Goal: Register for event/course

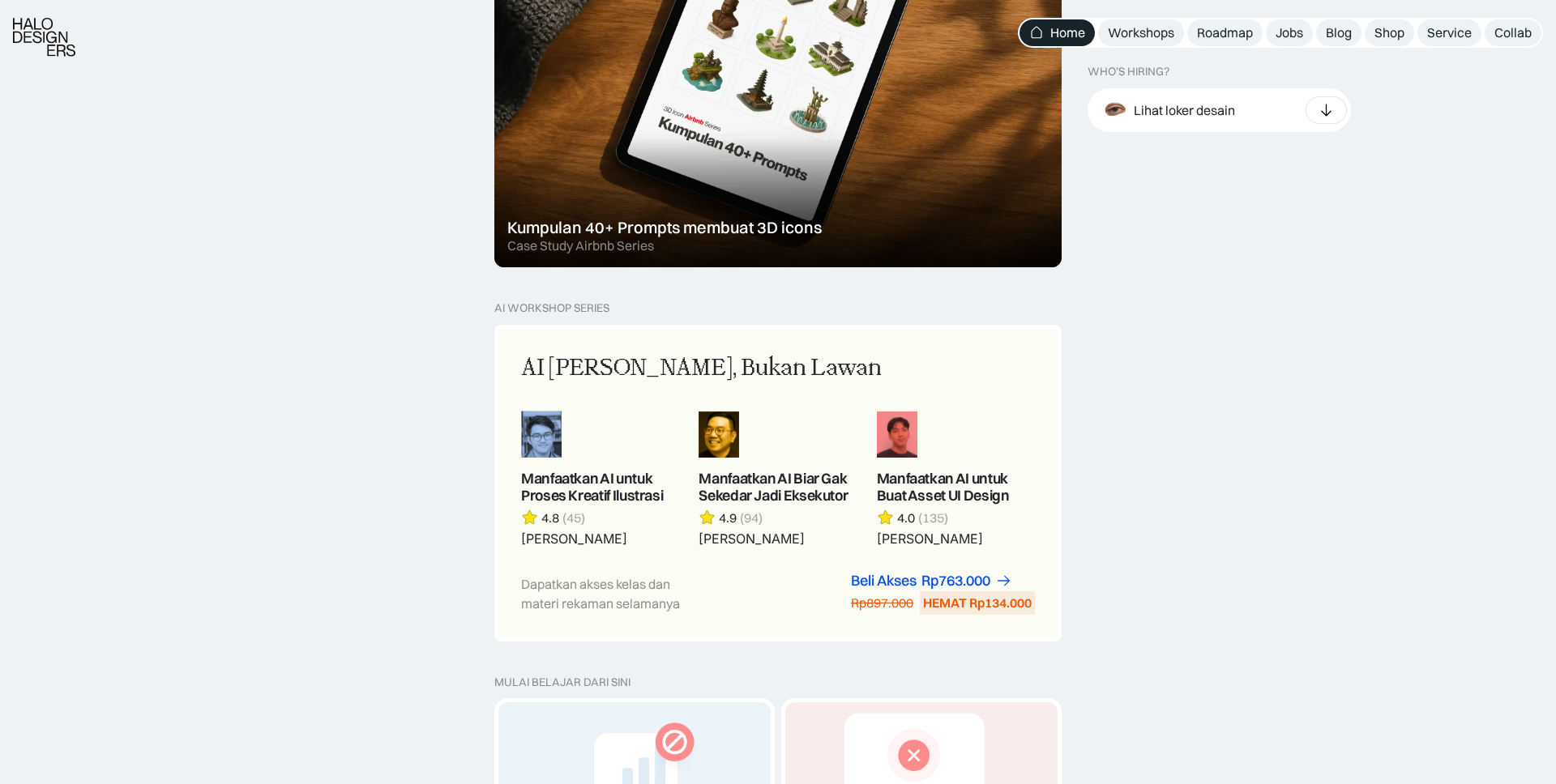
scroll to position [1163, 0]
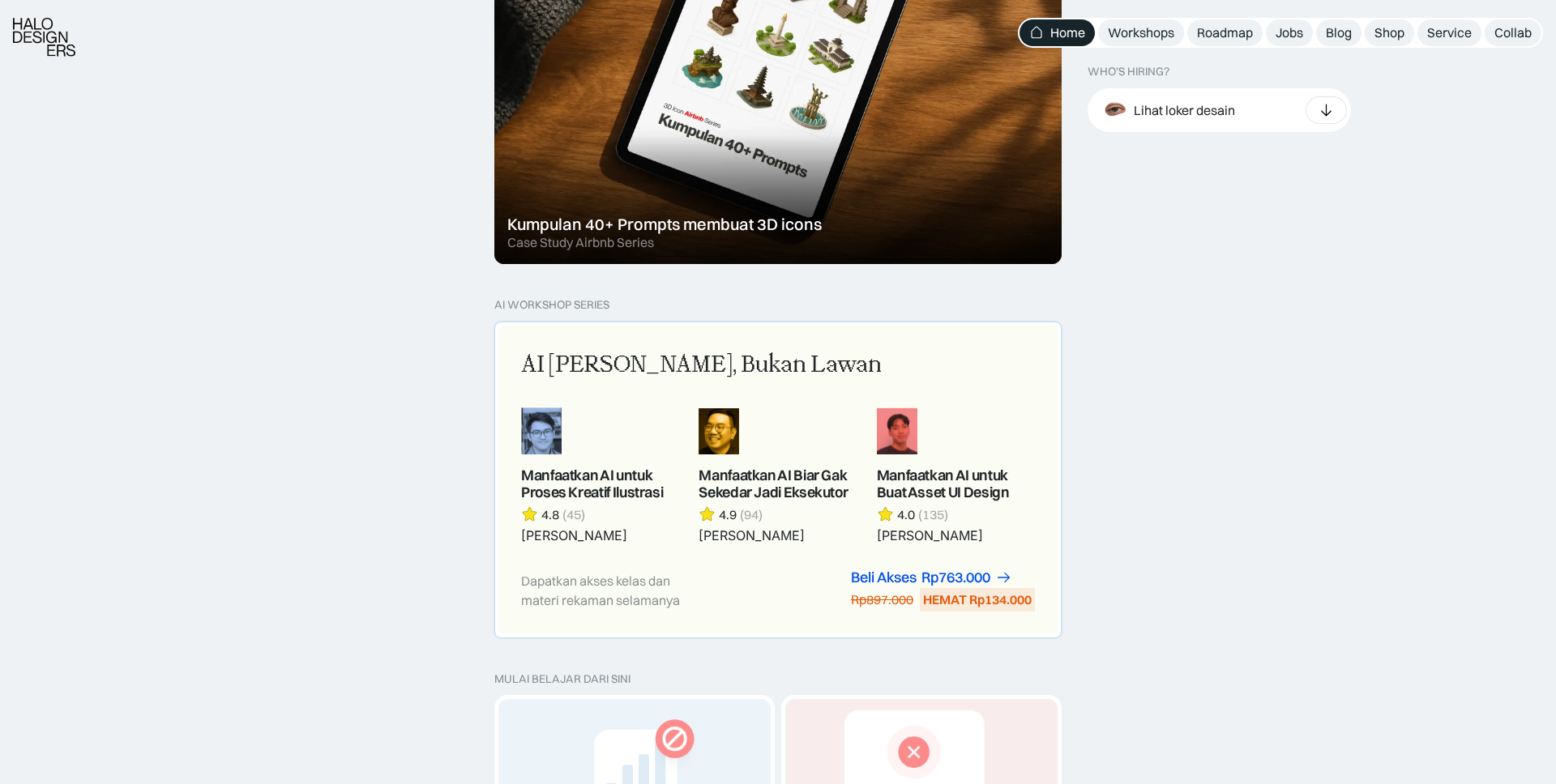
click at [1035, 564] on div "AI Adalah Teman, Bukan Lawan Manfaatkan AI untuk Proses Kreatif Ilustrasi 4.8 (…" at bounding box center [778, 480] width 559 height 309
click at [995, 577] on link "Beli Akses Rp763.000" at bounding box center [931, 578] width 161 height 17
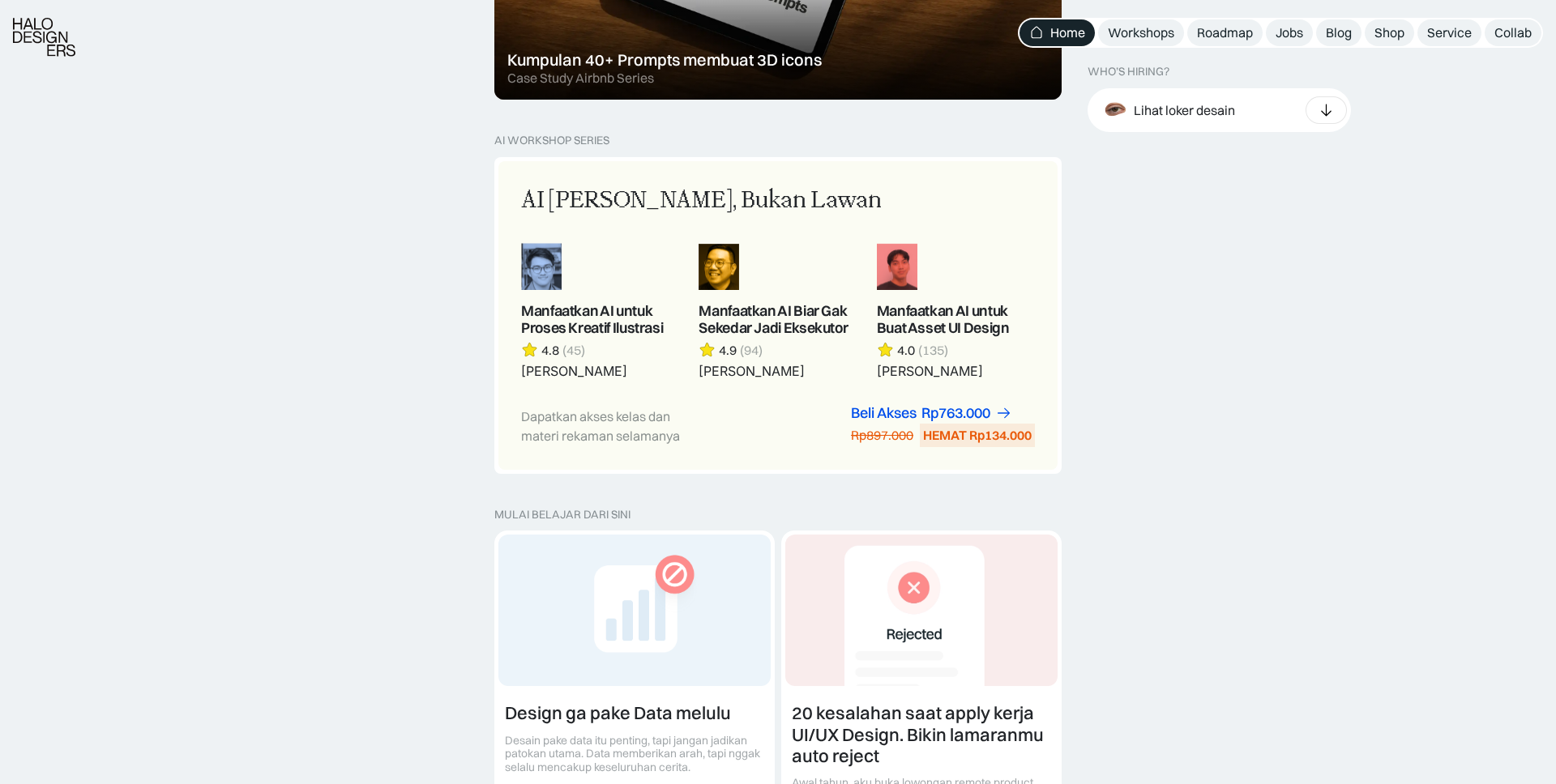
scroll to position [1329, 0]
click at [903, 280] on link at bounding box center [955, 310] width 158 height 136
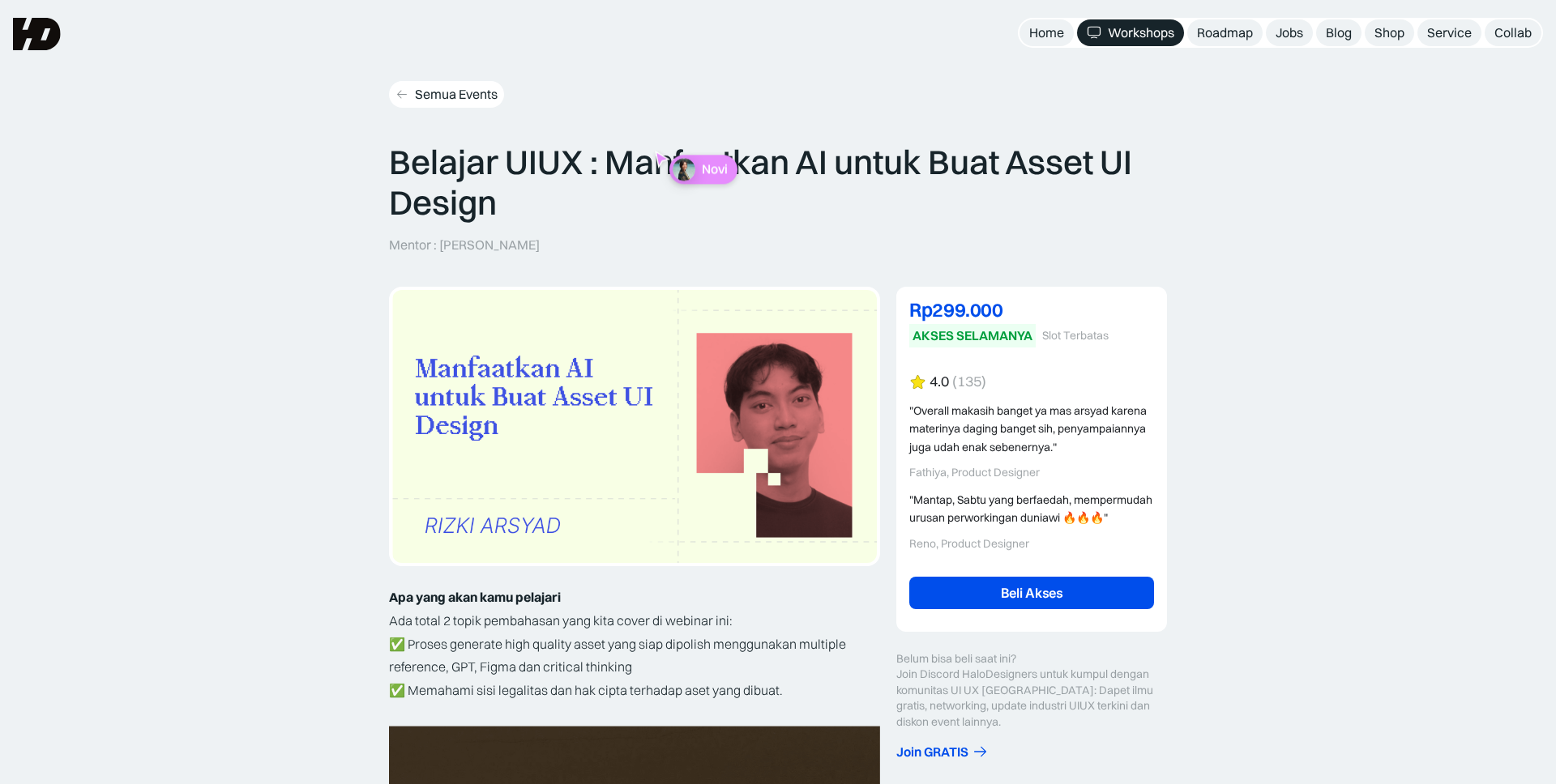
click at [438, 104] on link "Semua Events" at bounding box center [446, 94] width 115 height 26
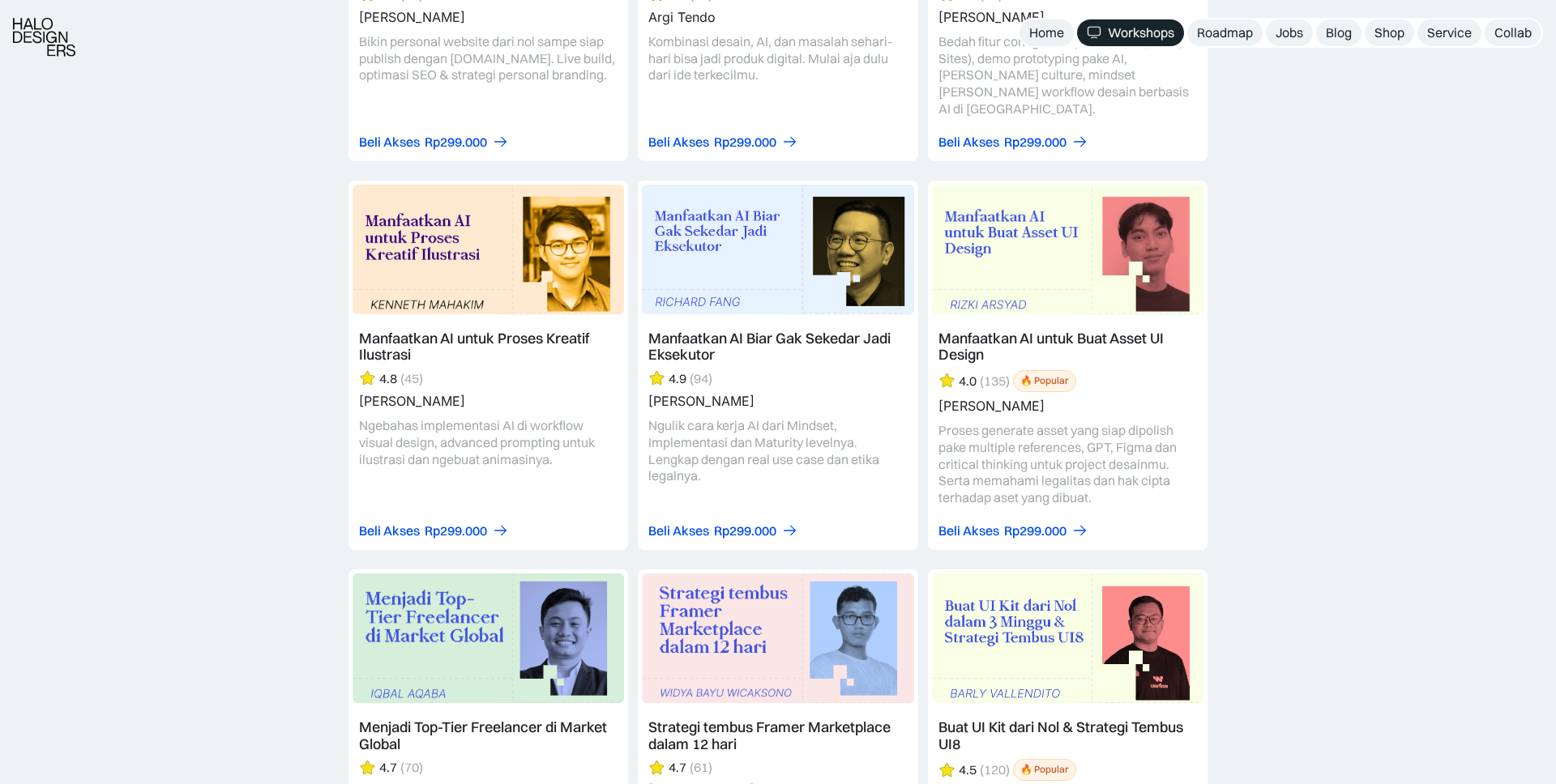
scroll to position [2346, 0]
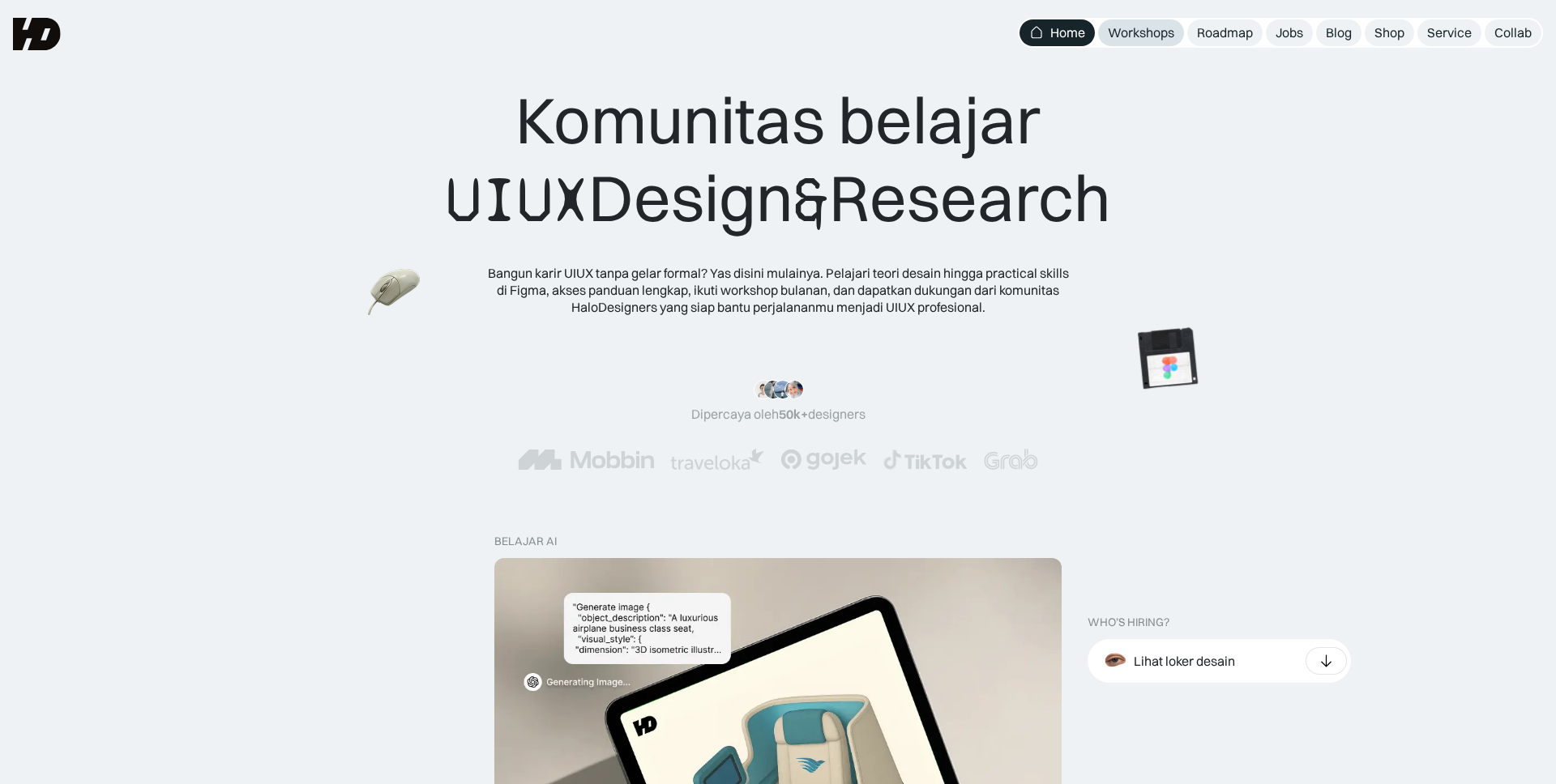
click at [1148, 34] on div "Workshops" at bounding box center [1141, 33] width 66 height 17
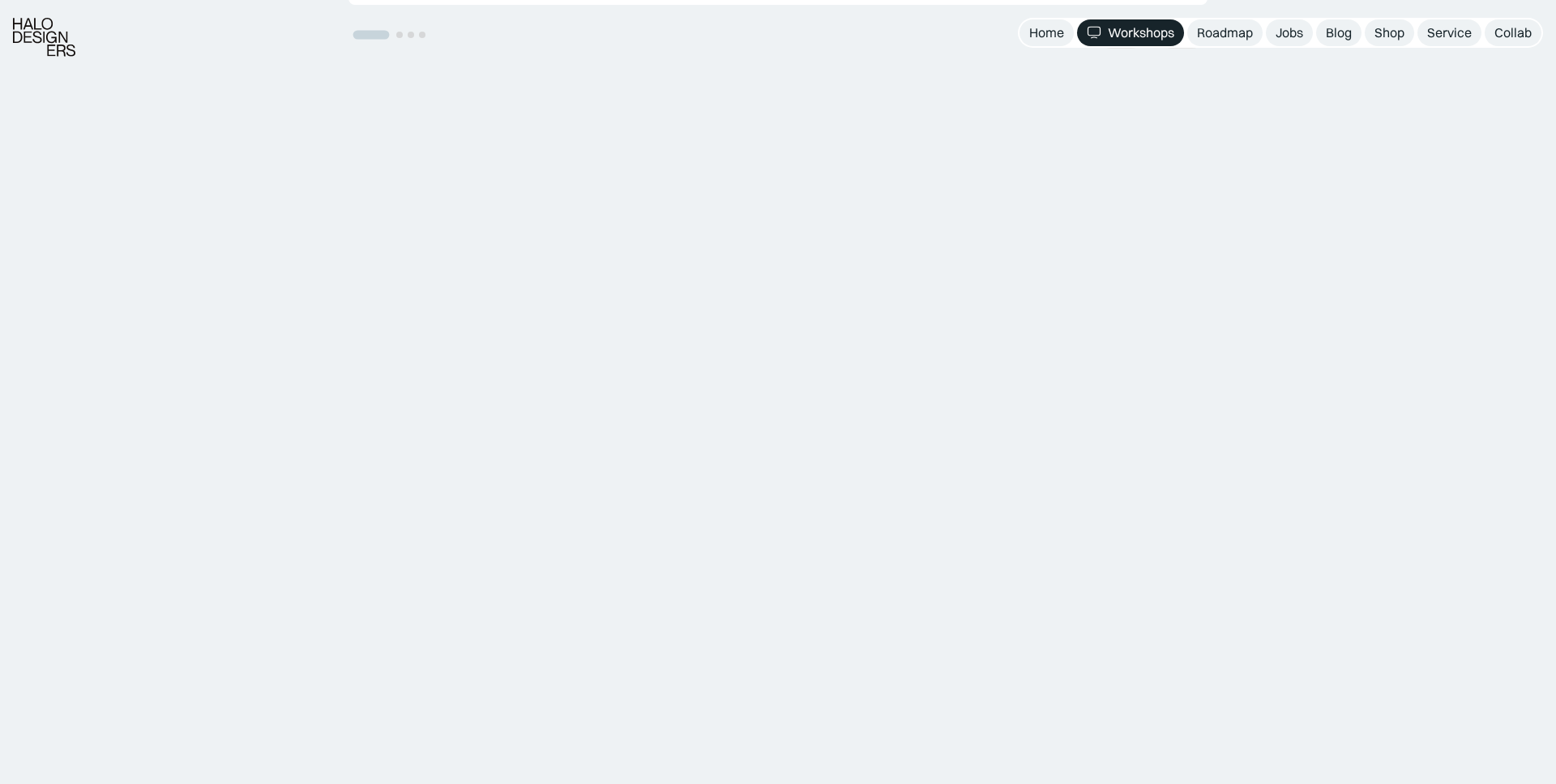
scroll to position [924, 0]
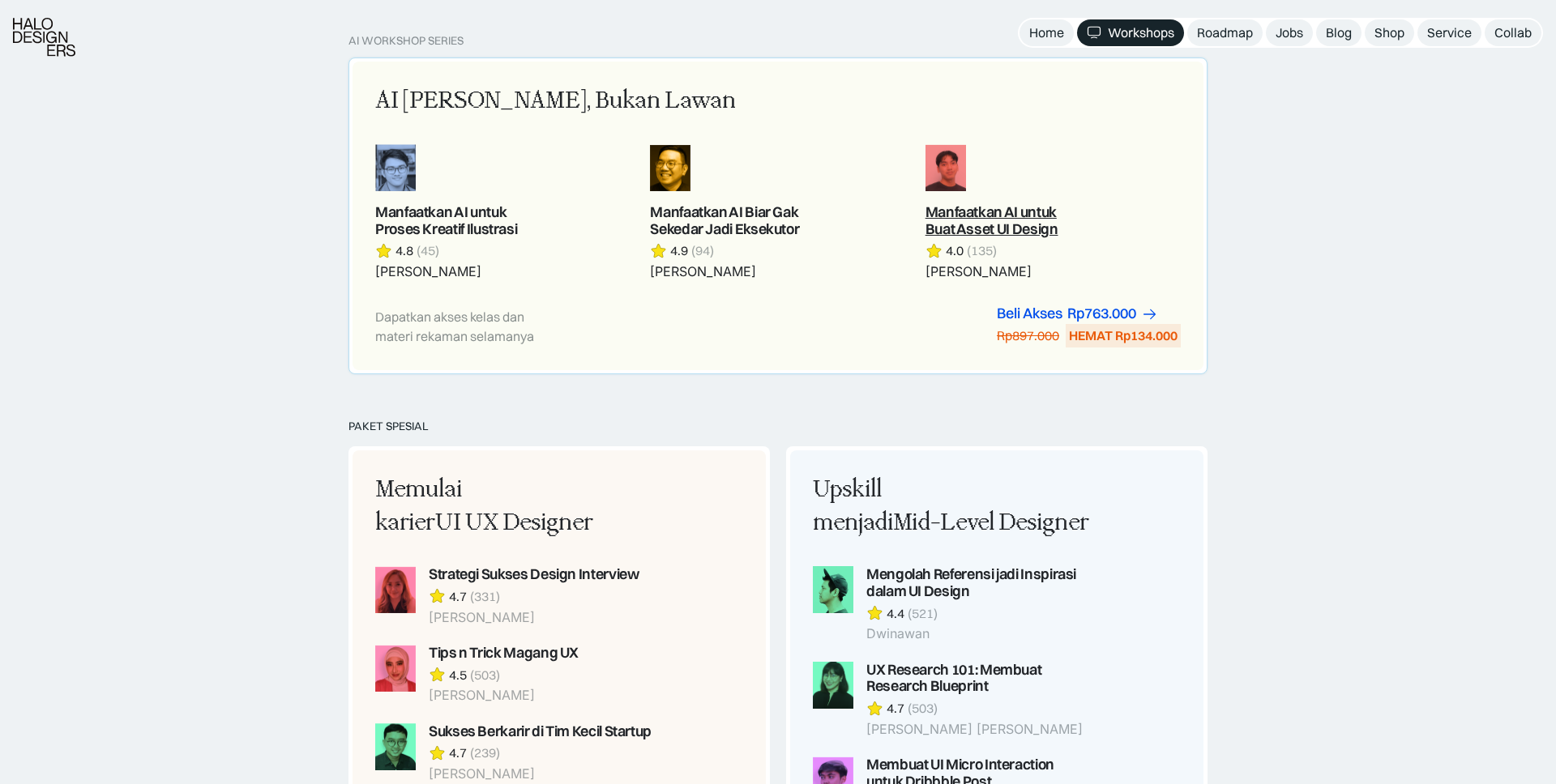
click at [983, 230] on link at bounding box center [1052, 213] width 255 height 136
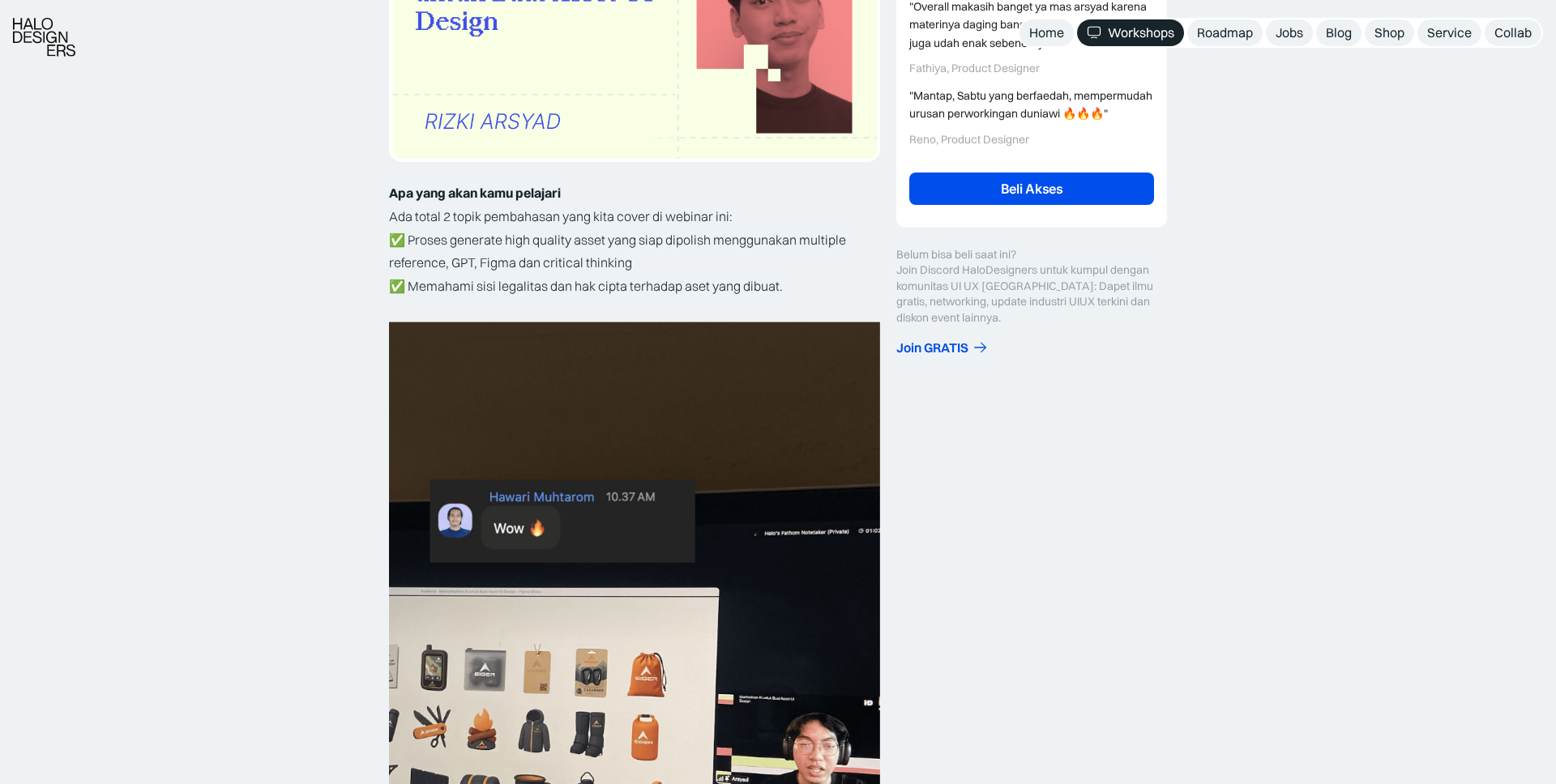
scroll to position [405, 0]
